Goal: Navigation & Orientation: Find specific page/section

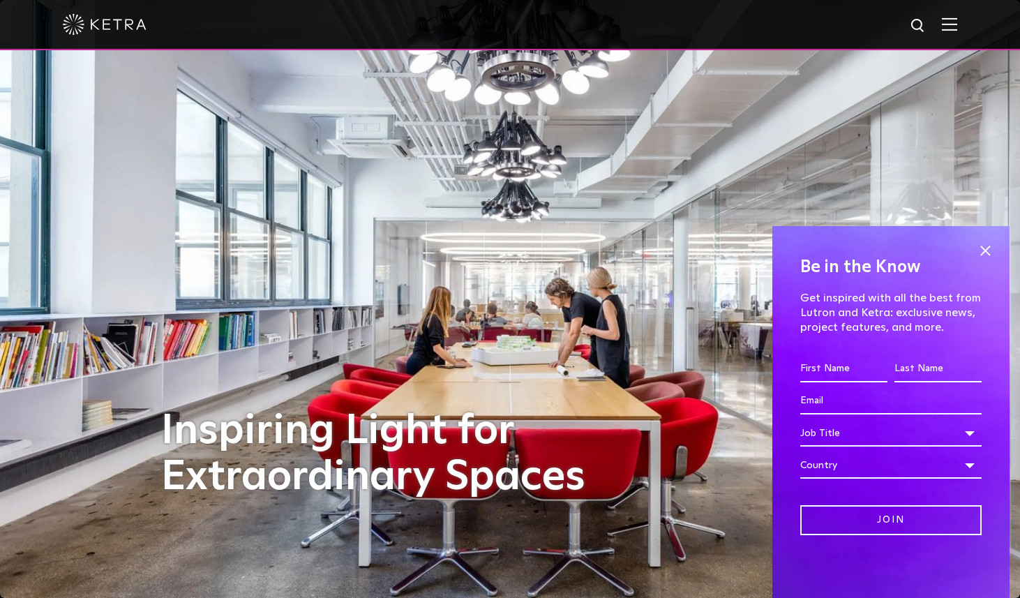
click at [942, 29] on img at bounding box center [949, 23] width 15 height 13
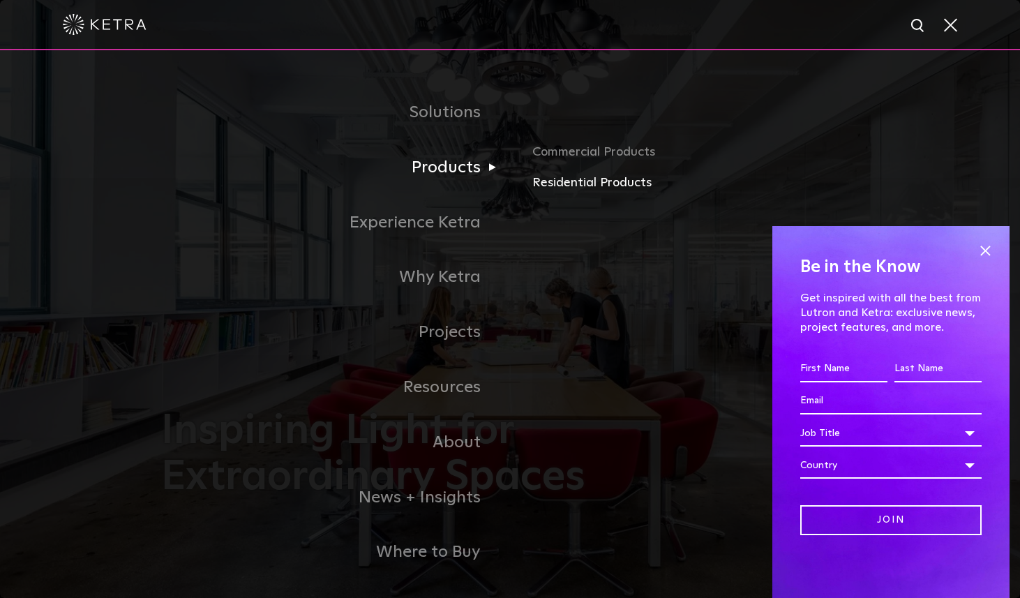
click at [562, 177] on link "Residential Products" at bounding box center [695, 183] width 327 height 20
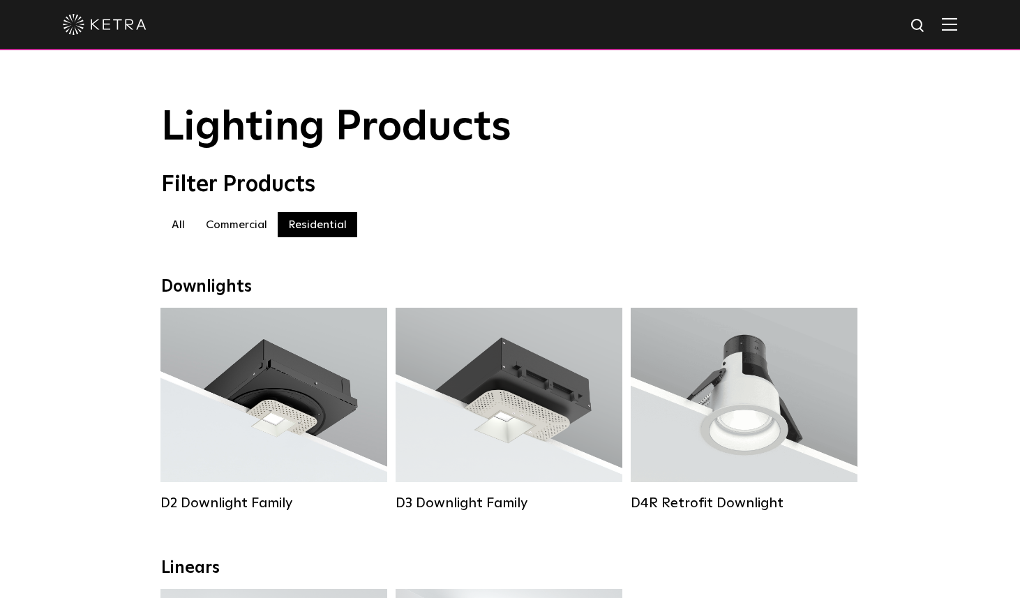
click at [945, 28] on img at bounding box center [949, 23] width 15 height 13
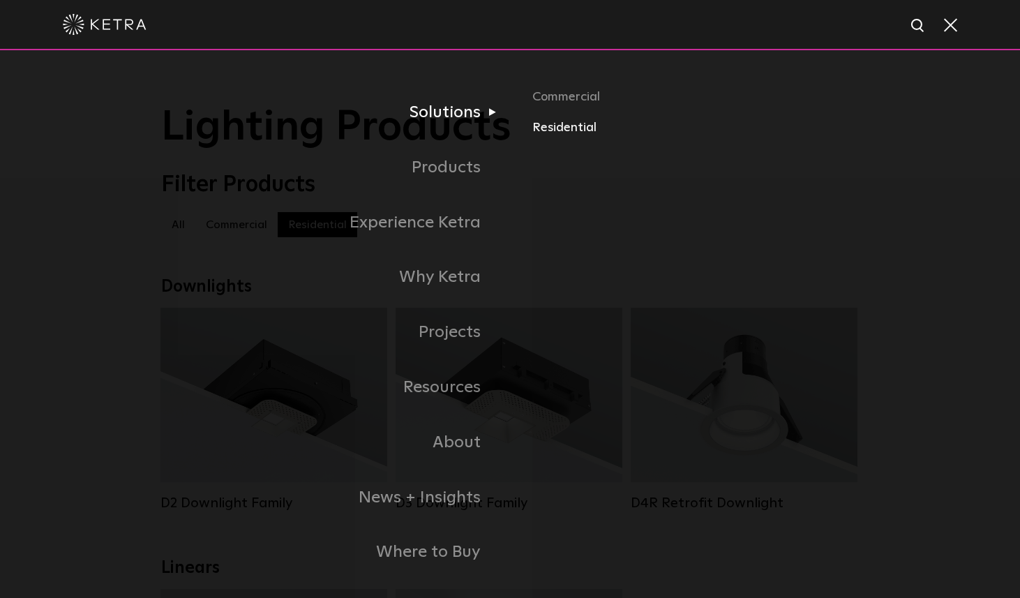
click at [562, 128] on link "Residential" at bounding box center [695, 128] width 327 height 20
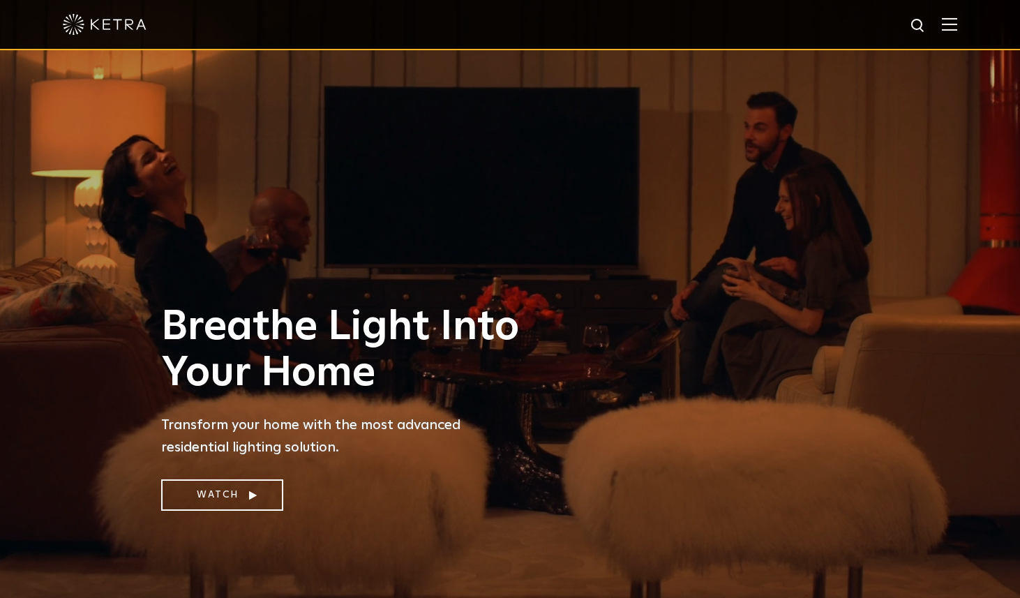
click at [942, 30] on img at bounding box center [949, 23] width 15 height 13
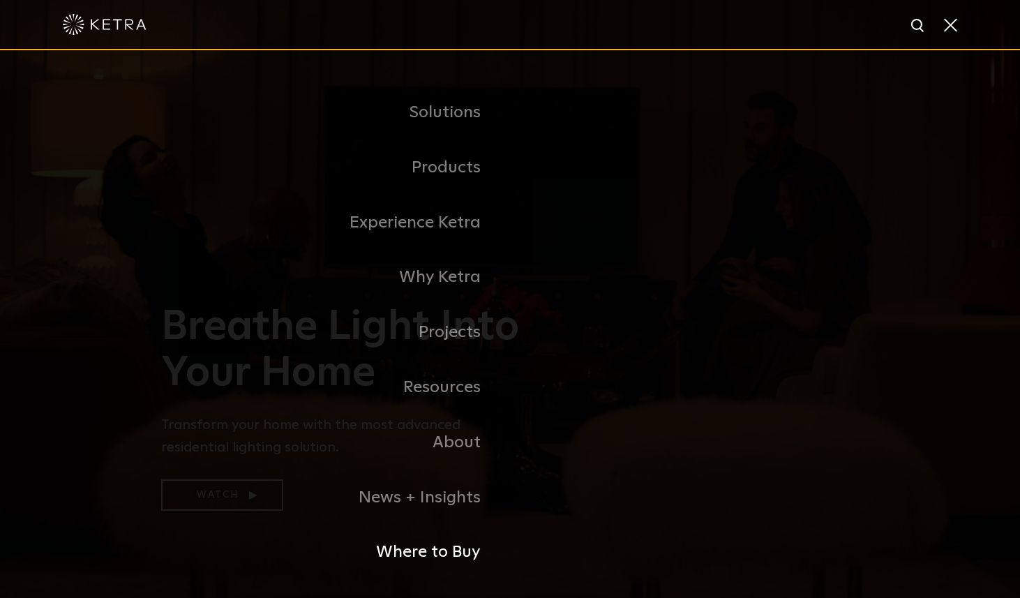
click at [424, 548] on link "Where to Buy" at bounding box center [335, 552] width 349 height 55
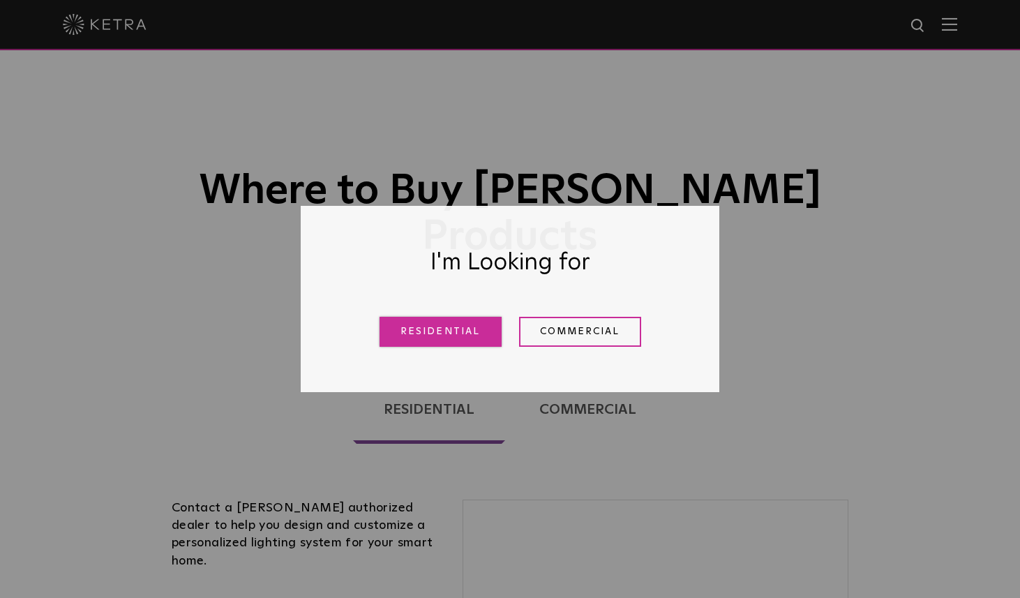
click at [444, 322] on link "Residential" at bounding box center [441, 332] width 122 height 30
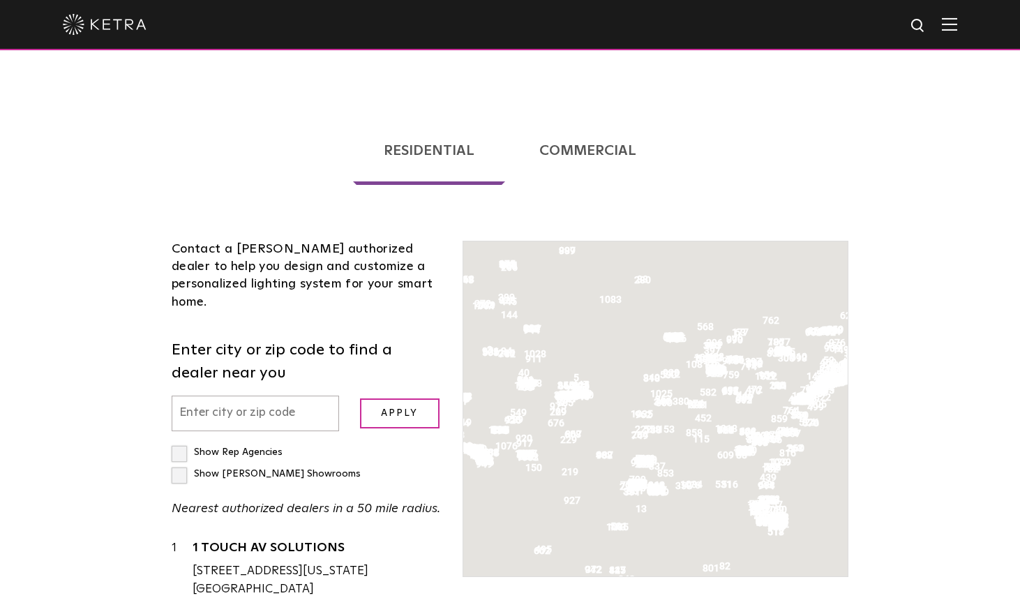
scroll to position [356, 0]
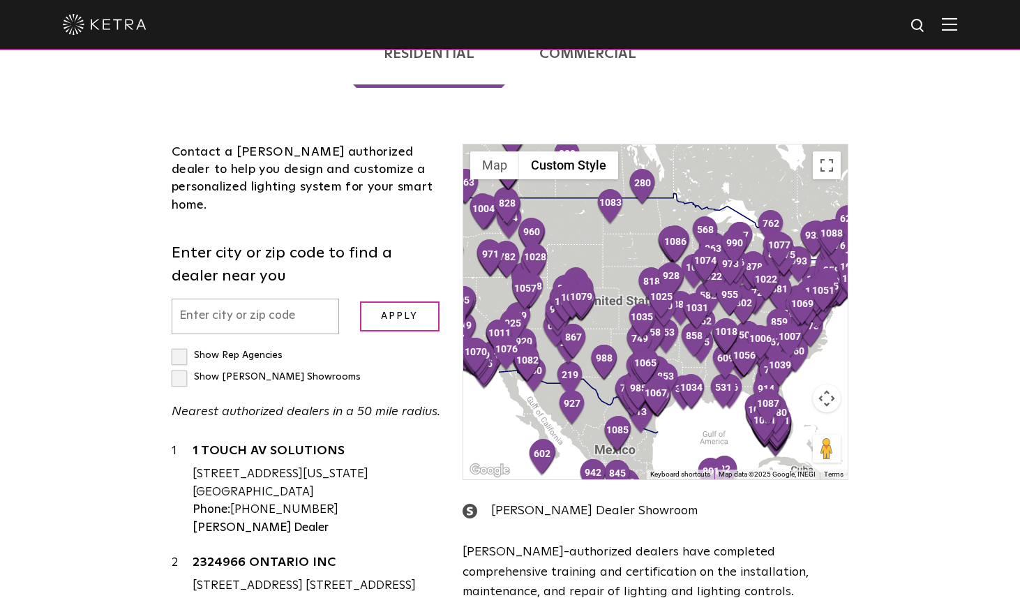
click at [290, 299] on input "text" at bounding box center [255, 317] width 167 height 36
type input "78737"
click at [396, 301] on input "Apply" at bounding box center [400, 316] width 80 height 30
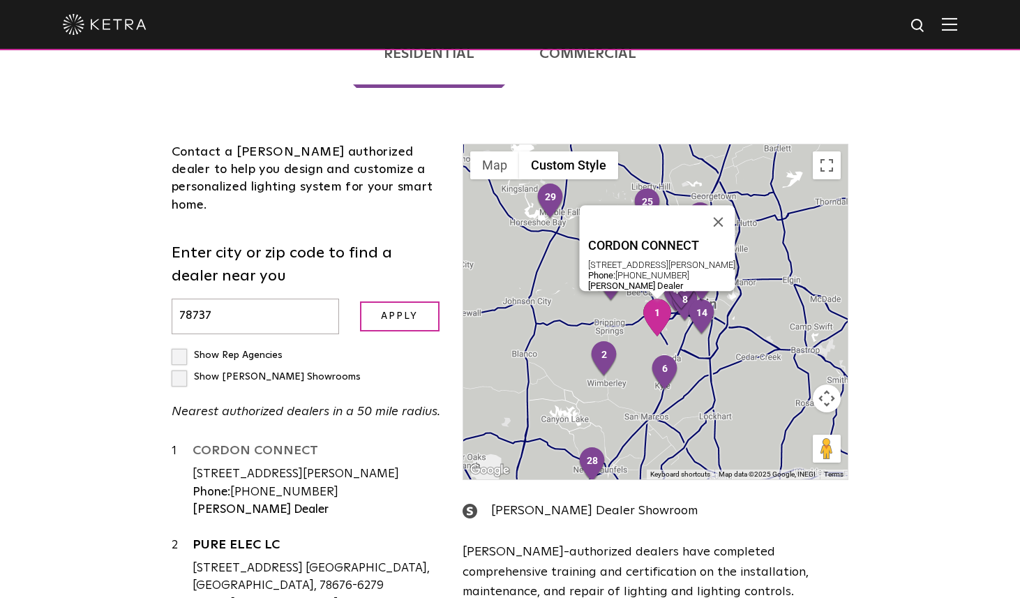
click at [0, 0] on body "Solutions Commercial Residential Products Commercial Products Residential Produ…" at bounding box center [510, 437] width 1020 height 1587
